Goal: Information Seeking & Learning: Learn about a topic

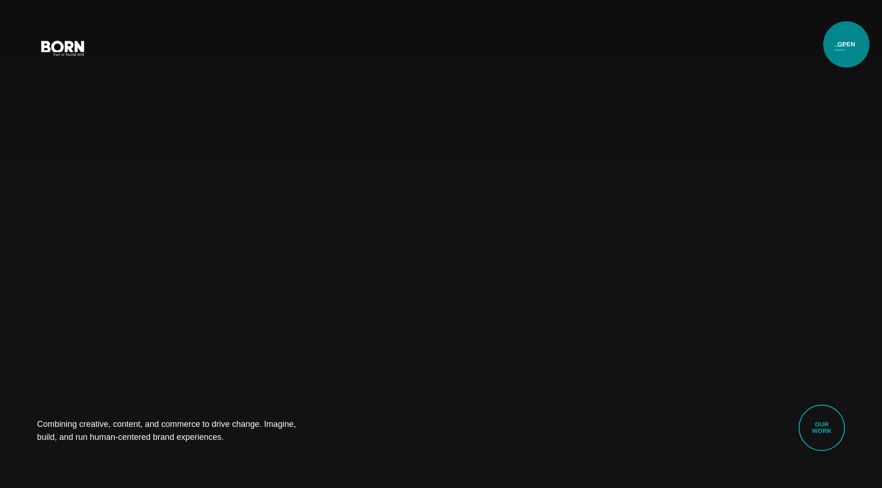
click at [847, 44] on button "Primary Menu" at bounding box center [840, 47] width 22 height 19
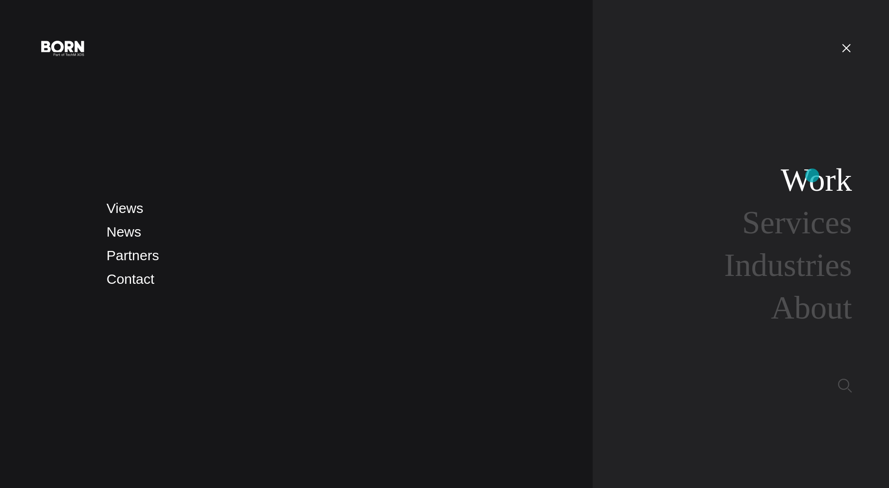
click at [812, 176] on link "Work" at bounding box center [816, 180] width 71 height 36
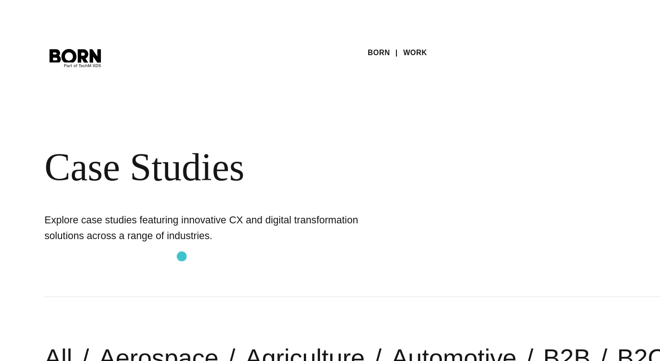
drag, startPoint x: 38, startPoint y: 182, endPoint x: 152, endPoint y: 213, distance: 118.0
click at [152, 213] on div "BORN Work Case Studies Explore case studies featuring innovative CX and digital…" at bounding box center [330, 123] width 660 height 247
copy h1 "Explore case studies featuring innovative CX and digital transformation solutio…"
drag, startPoint x: 227, startPoint y: 196, endPoint x: 220, endPoint y: 193, distance: 7.7
click at [227, 196] on h1 "Explore case studies featuring innovative CX and digital transformation solutio…" at bounding box center [176, 190] width 278 height 26
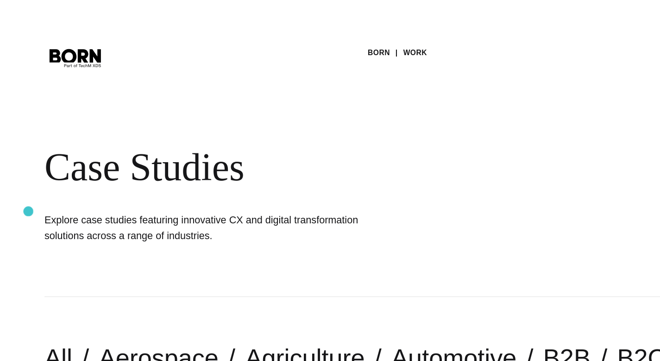
drag, startPoint x: 193, startPoint y: 201, endPoint x: 24, endPoint y: 176, distance: 170.9
click at [24, 176] on div "BORN Work Case Studies Explore case studies featuring innovative CX and digital…" at bounding box center [330, 123] width 660 height 247
copy h1 "Explore case studies featuring innovative CX and digital transformation solutio…"
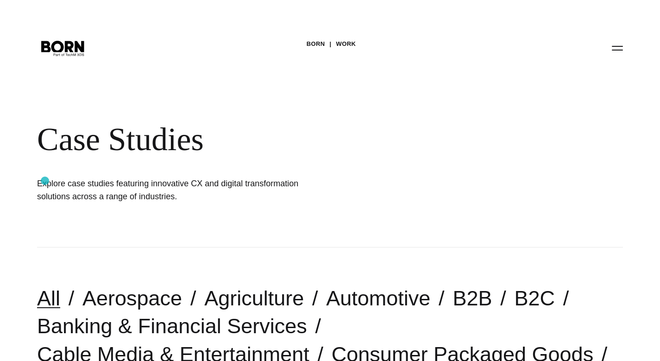
click at [45, 182] on h1 "Explore case studies featuring innovative CX and digital transformation solutio…" at bounding box center [176, 190] width 278 height 26
click at [43, 183] on h1 "Explore case studies featuring innovative CX and digital transformation solutio…" at bounding box center [176, 190] width 278 height 26
click at [44, 183] on h1 "Explore case studies featuring innovative CX and digital transformation solutio…" at bounding box center [176, 190] width 278 height 26
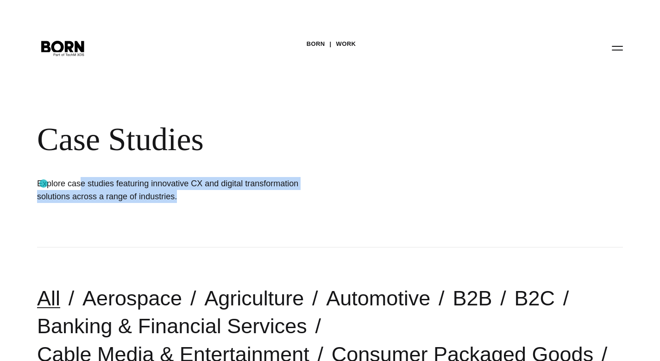
click at [44, 183] on h1 "Explore case studies featuring innovative CX and digital transformation solutio…" at bounding box center [176, 190] width 278 height 26
copy main "Explore case studies featuring innovative CX and digital transformation solutio…"
drag, startPoint x: 143, startPoint y: 293, endPoint x: 141, endPoint y: 285, distance: 7.5
click at [143, 293] on link "Aerospace" at bounding box center [132, 298] width 100 height 24
click at [272, 194] on h1 "Explore case studies featuring innovative CX and digital transformation solutio…" at bounding box center [176, 190] width 278 height 26
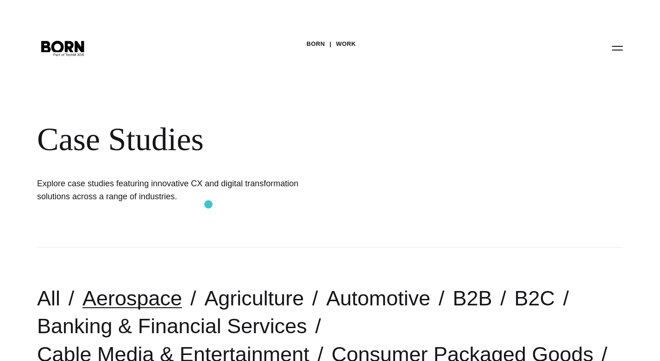
drag, startPoint x: 150, startPoint y: 182, endPoint x: 208, endPoint y: 204, distance: 62.6
click at [208, 204] on div "BORN Work Case Studies Explore case studies featuring innovative CX and digital…" at bounding box center [330, 123] width 660 height 247
copy h1 "innovative CX and digital transformation solutions across a range of industries."
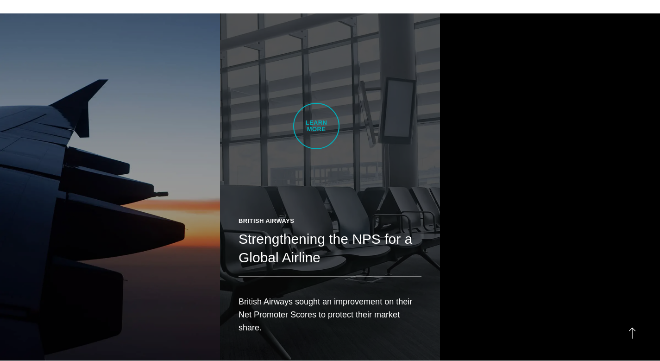
scroll to position [585, 0]
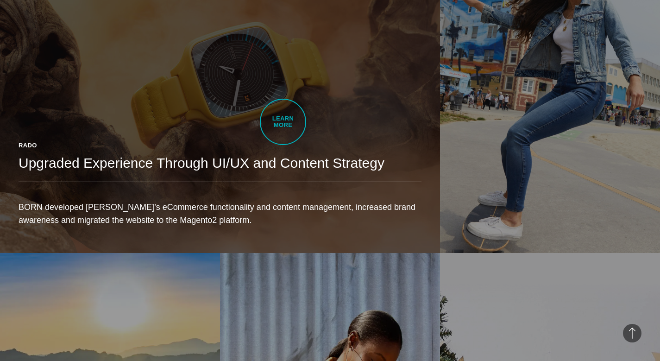
scroll to position [681, 0]
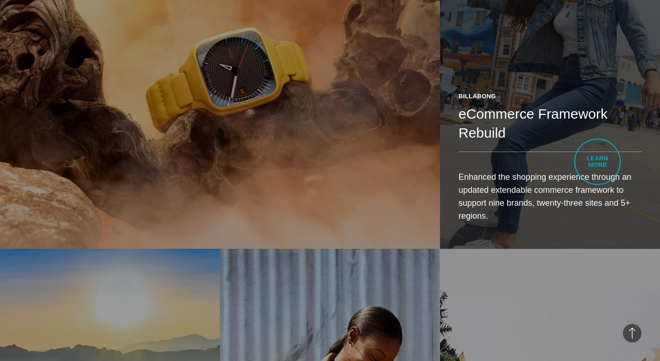
click at [598, 162] on div "Billabong eCommerce Framework Rebuild Enhanced the shopping experience through …" at bounding box center [550, 160] width 220 height 175
